Goal: Use online tool/utility: Use online tool/utility

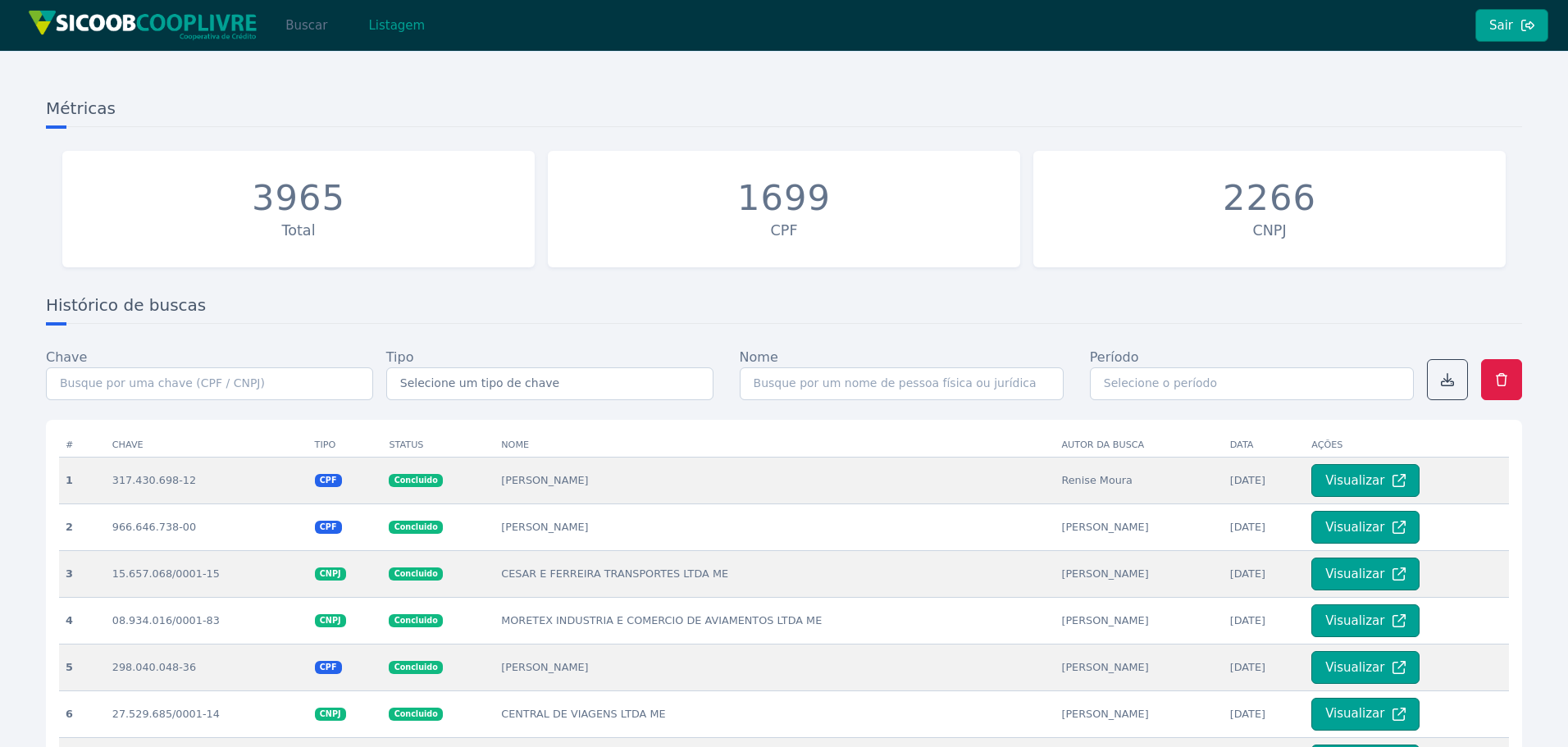
click at [303, 26] on button "Buscar" at bounding box center [306, 25] width 70 height 33
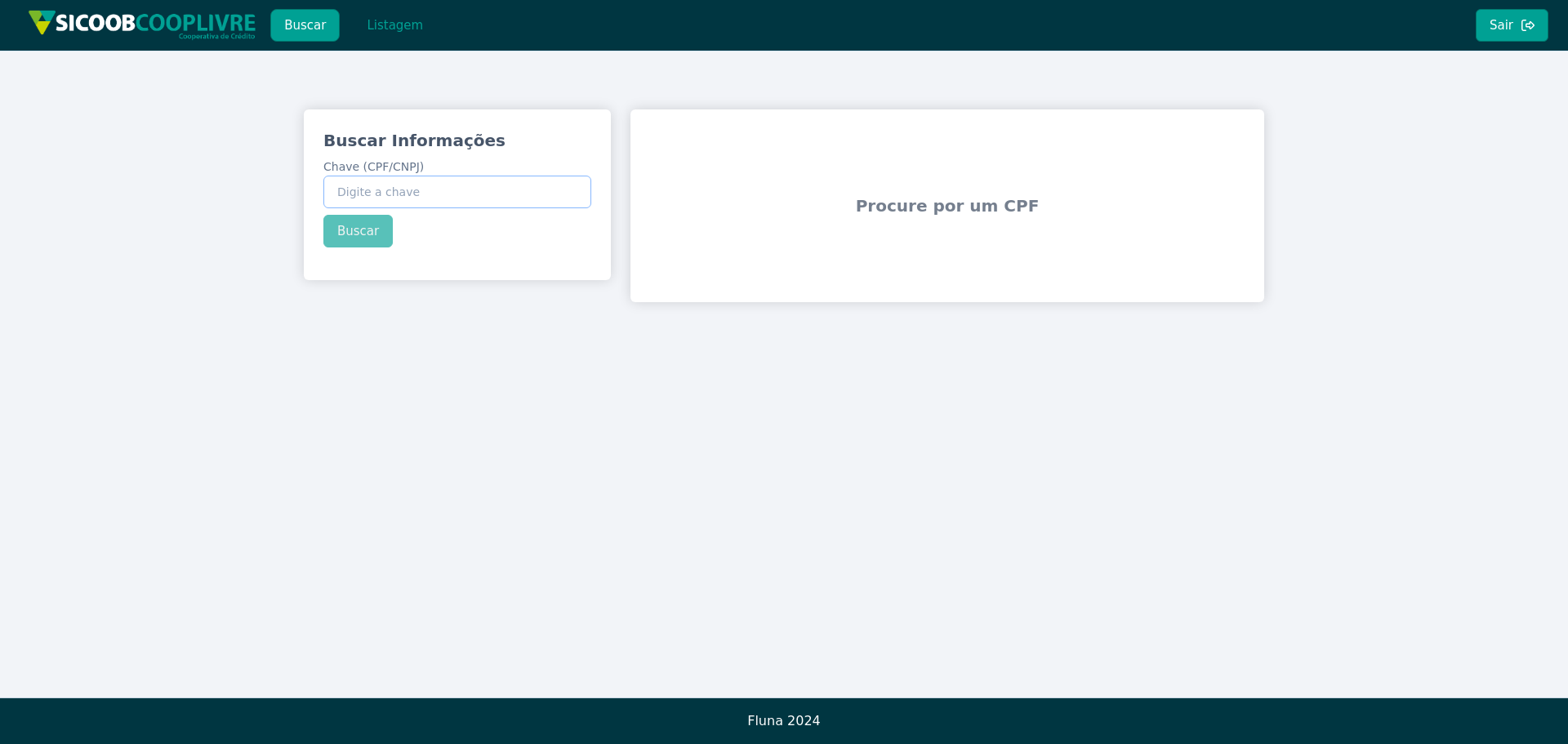
click at [432, 205] on input "Chave (CPF/CNPJ)" at bounding box center [457, 191] width 268 height 32
paste input "300.426.398-08"
type input "300.426.398-08"
click at [357, 237] on div "Buscar Informações Chave (CPF/CNPJ) 300.426.398-08 Buscar" at bounding box center [457, 188] width 307 height 158
click at [357, 237] on button "Buscar" at bounding box center [358, 231] width 70 height 32
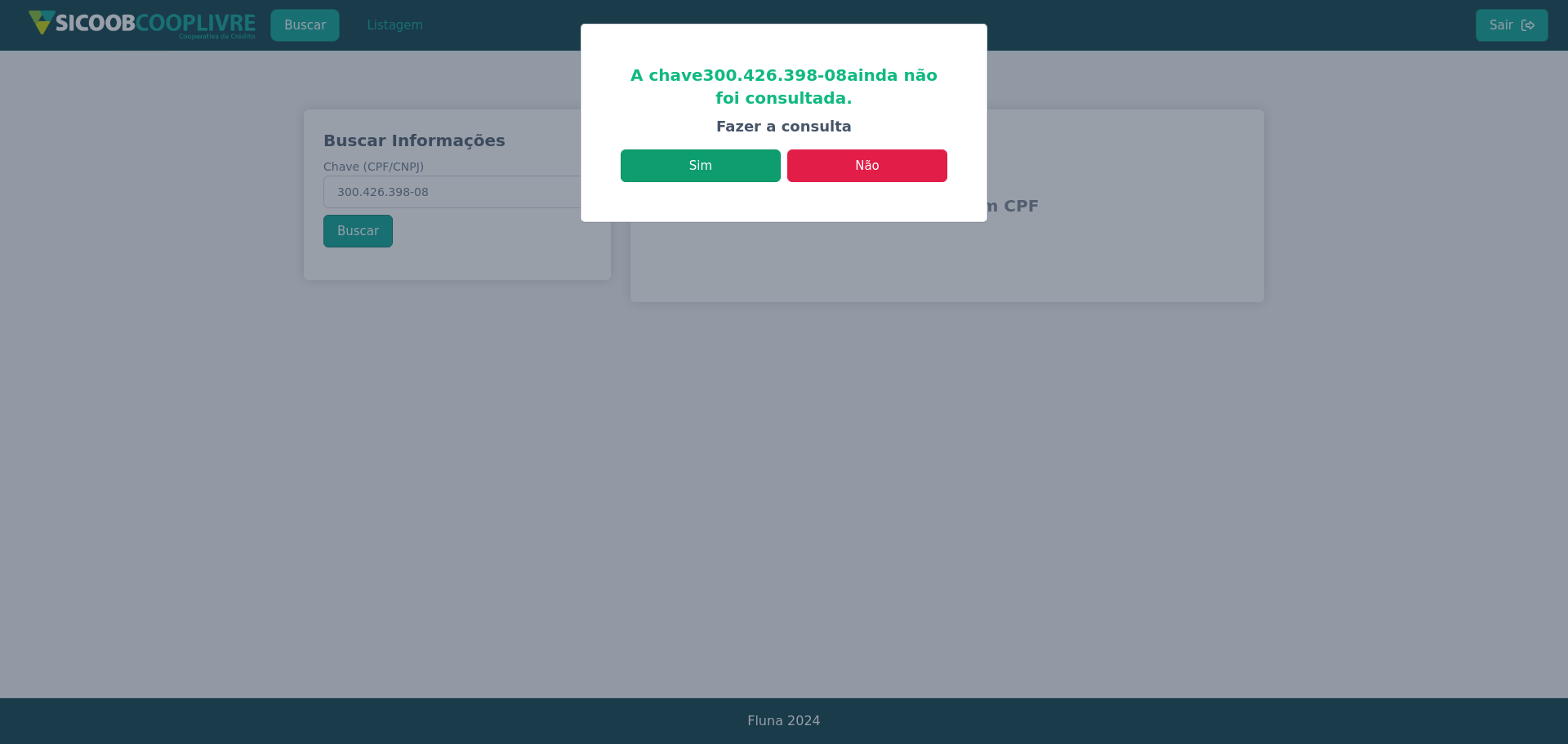
click at [715, 165] on button "Sim" at bounding box center [701, 165] width 160 height 32
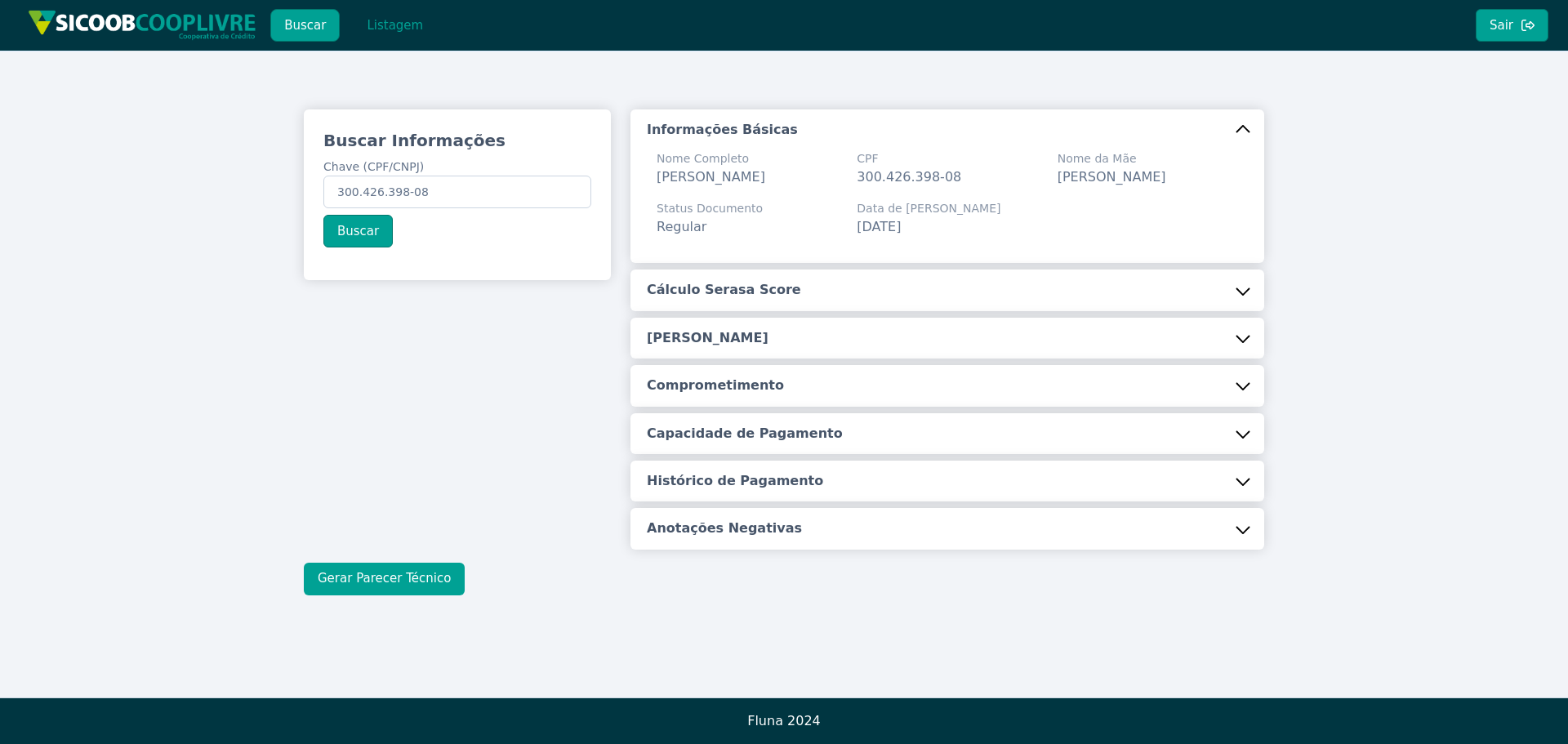
click at [393, 574] on button "Gerar Parecer Técnico" at bounding box center [385, 578] width 161 height 32
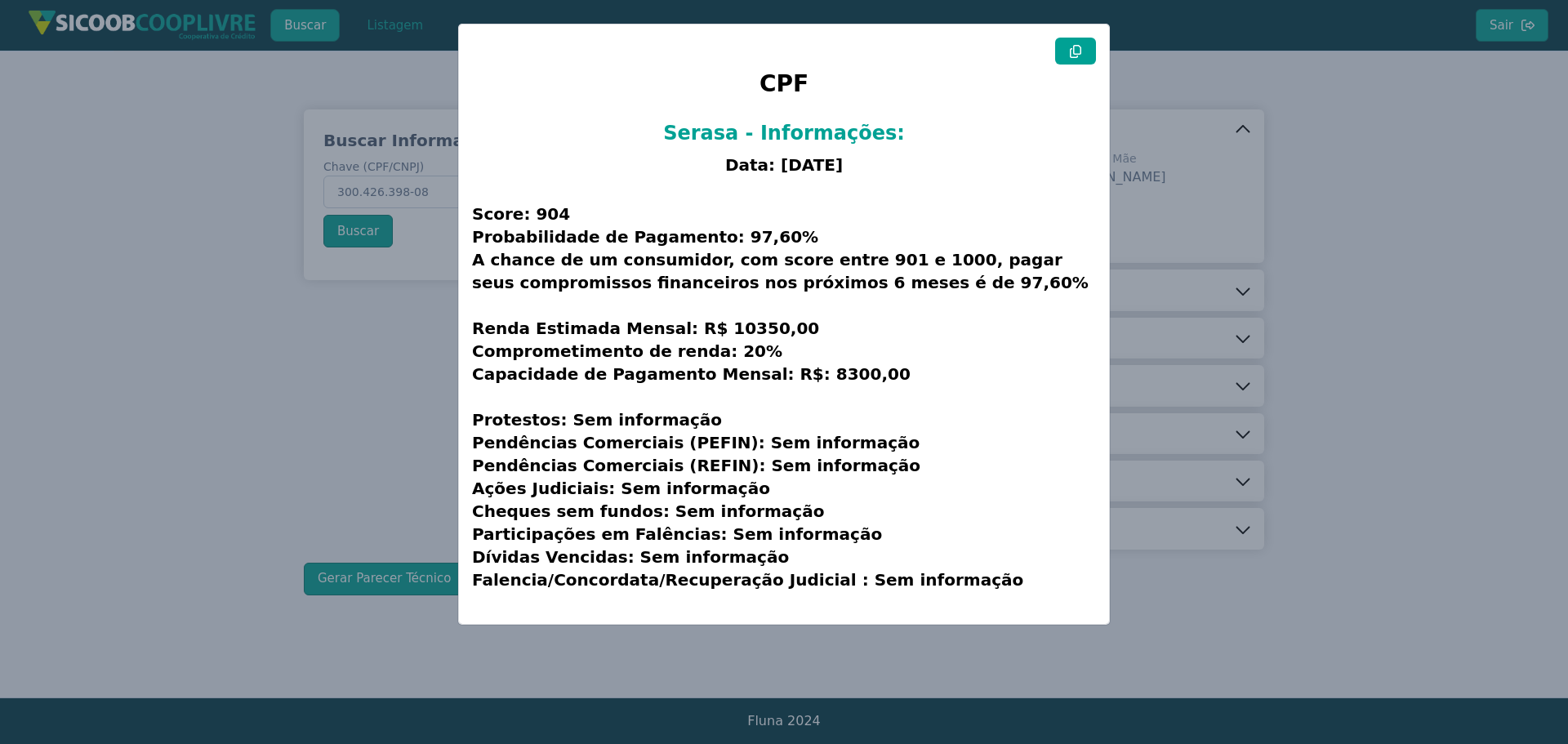
click at [1081, 49] on icon at bounding box center [1075, 51] width 11 height 13
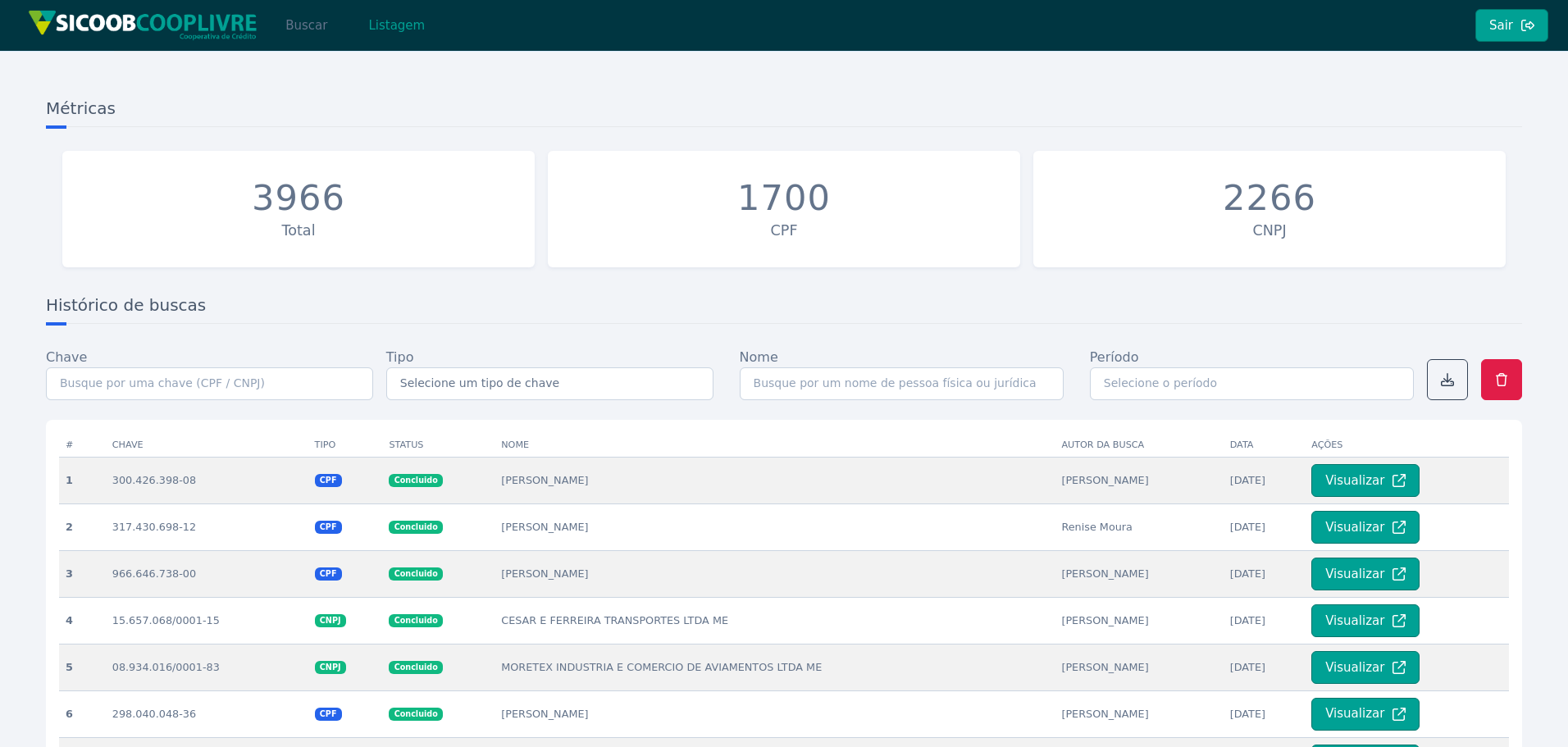
click at [304, 25] on button "Buscar" at bounding box center [306, 25] width 70 height 33
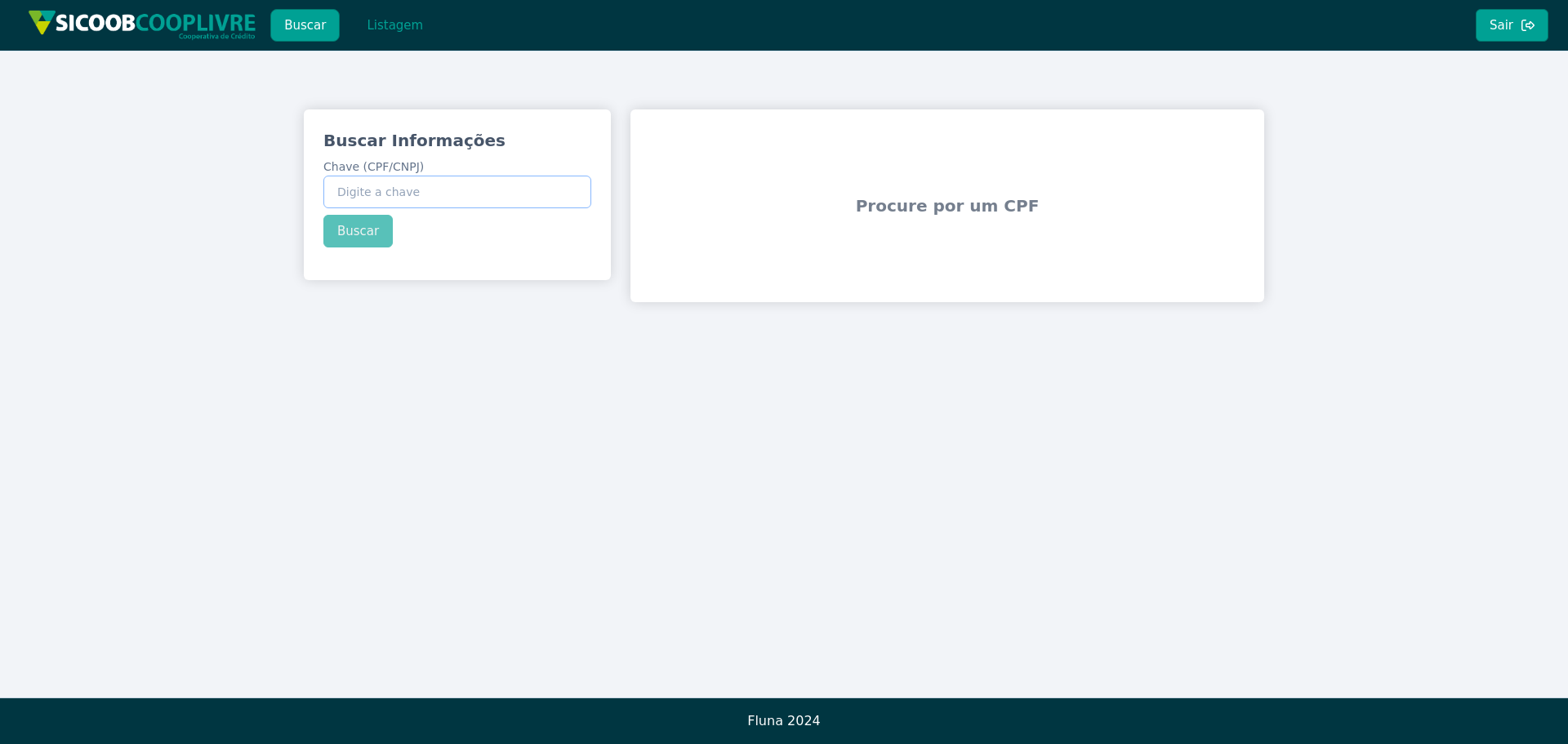
click at [377, 193] on input "Chave (CPF/CNPJ)" at bounding box center [457, 191] width 268 height 32
paste input "59.471.902/0001-59"
type input "59.471.902/0001-59"
click at [364, 227] on div "Buscar Informações Chave (CPF/CNPJ) 59.471.902/0001-59 Buscar" at bounding box center [457, 188] width 307 height 158
click at [364, 230] on button "Buscar" at bounding box center [358, 231] width 70 height 32
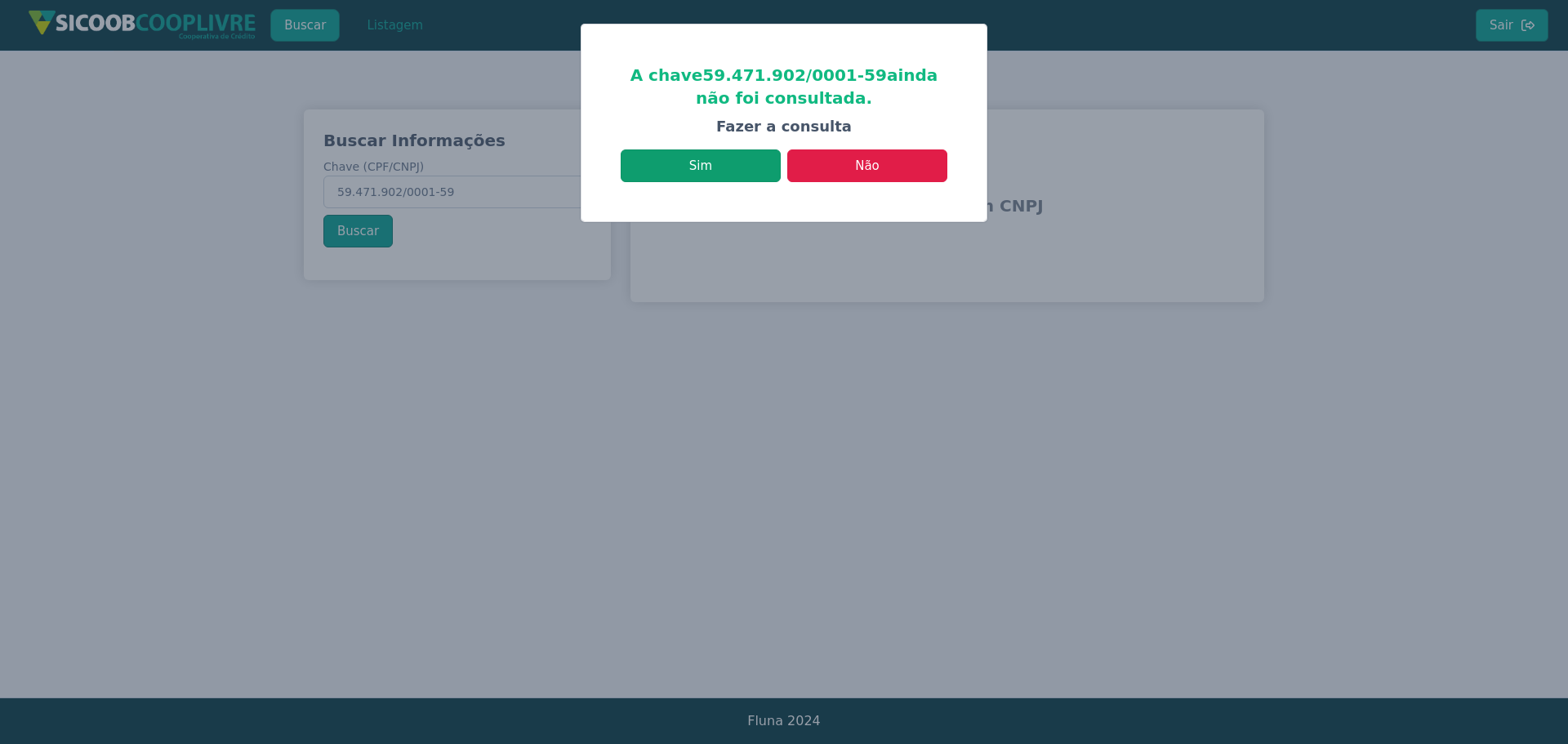
click at [694, 158] on button "Sim" at bounding box center [701, 165] width 160 height 32
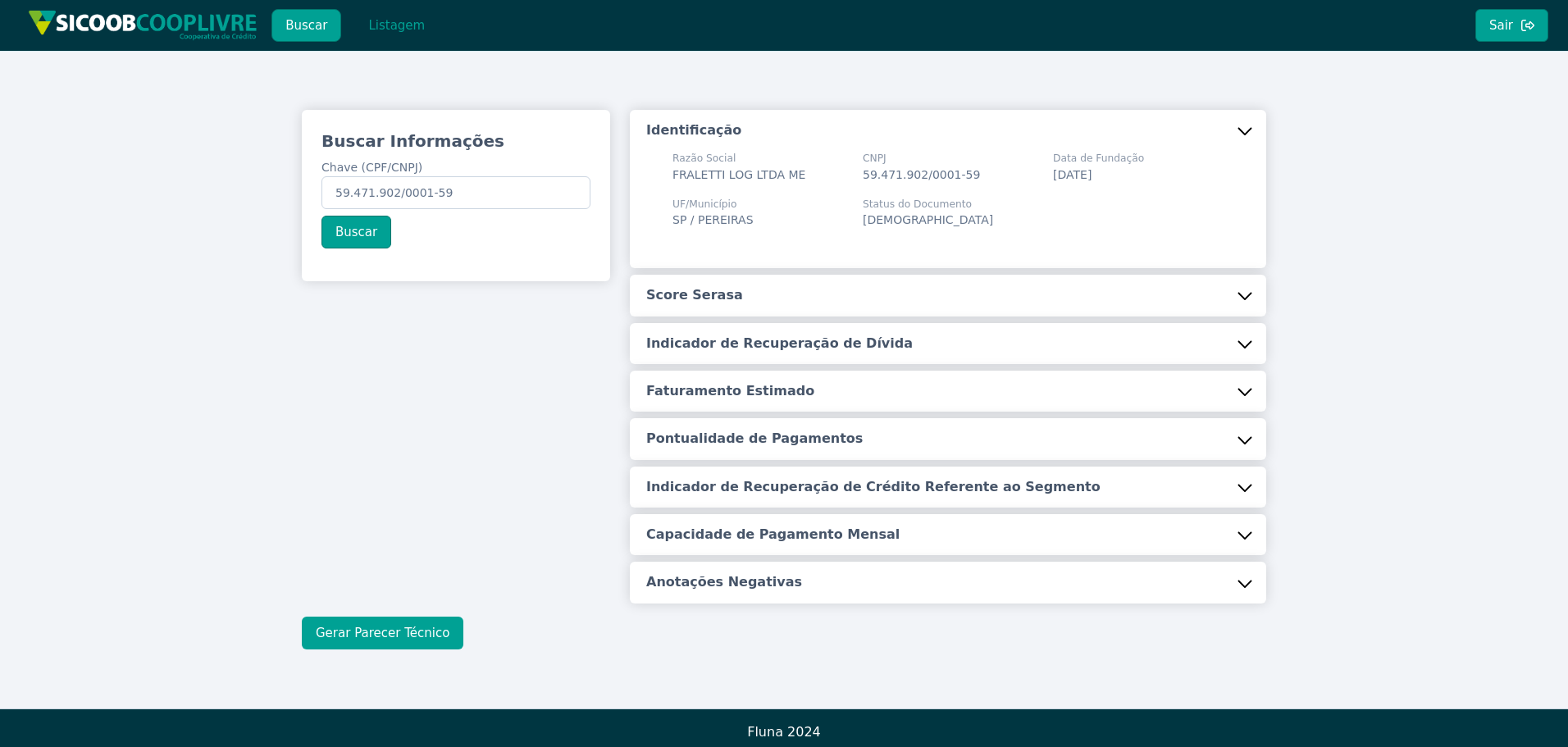
click at [364, 632] on button "Gerar Parecer Técnico" at bounding box center [382, 633] width 162 height 33
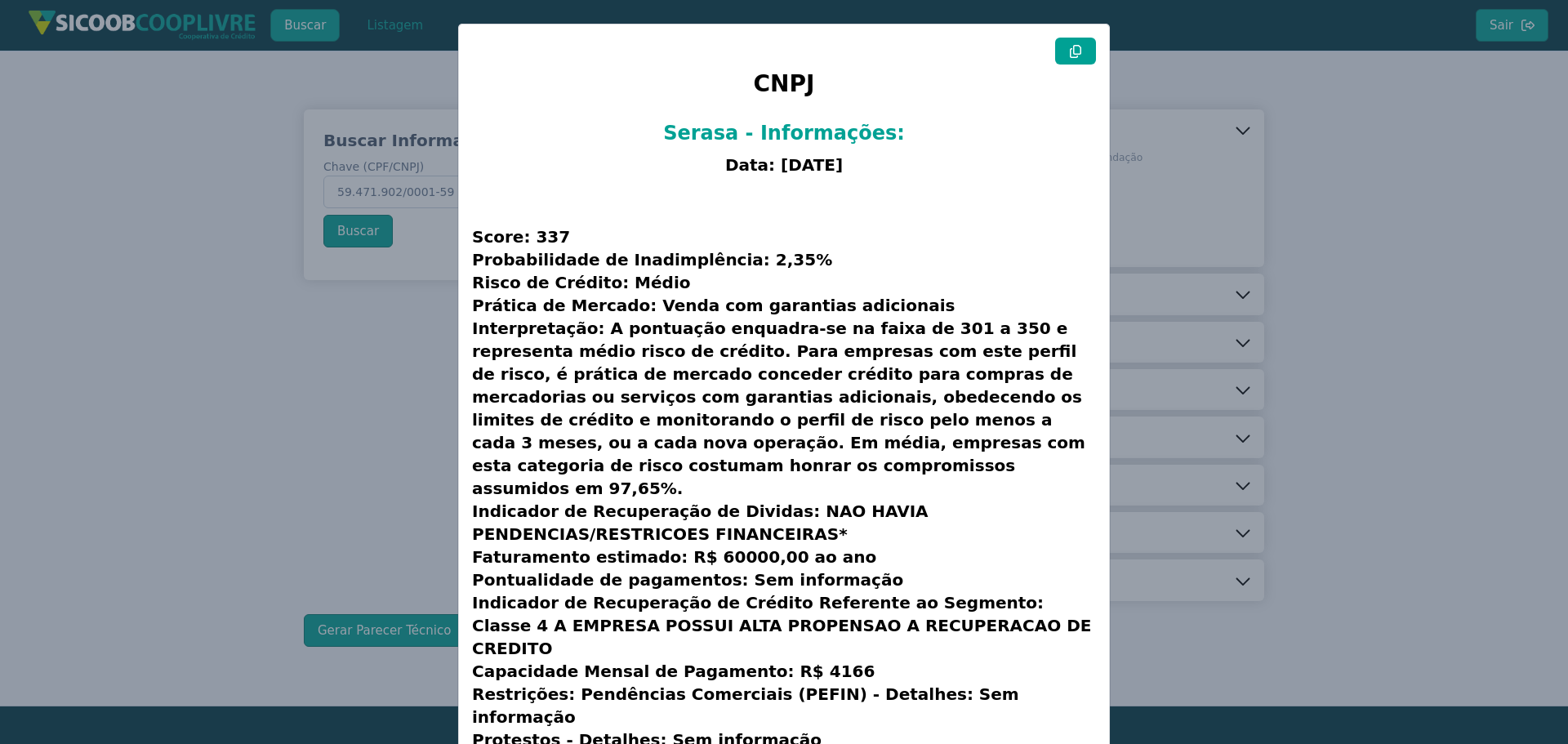
click at [1080, 52] on button at bounding box center [1075, 51] width 41 height 27
click at [1071, 39] on button at bounding box center [1075, 51] width 41 height 27
